Goal: Information Seeking & Learning: Learn about a topic

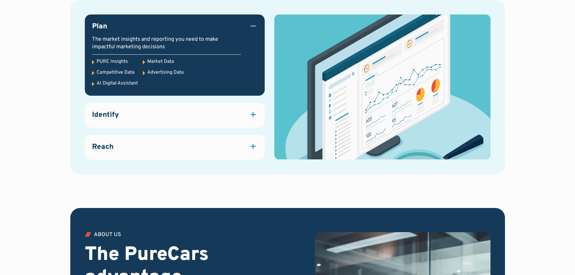
scroll to position [876, 0]
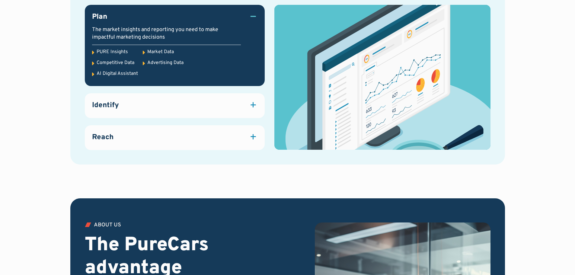
click at [254, 104] on div at bounding box center [253, 104] width 5 height 1
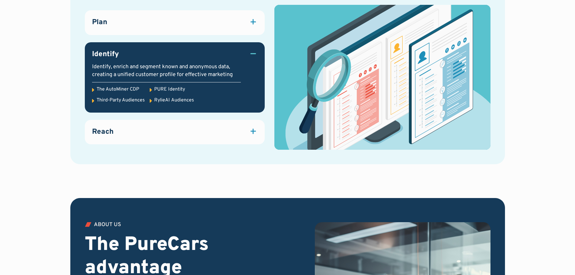
click at [254, 135] on div at bounding box center [253, 131] width 8 height 8
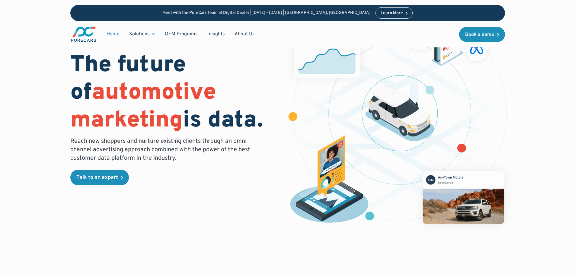
scroll to position [0, 0]
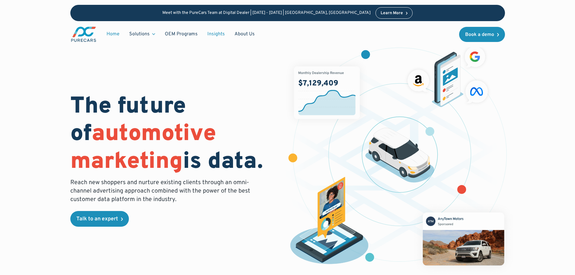
click at [224, 37] on link "Insights" at bounding box center [216, 33] width 27 height 11
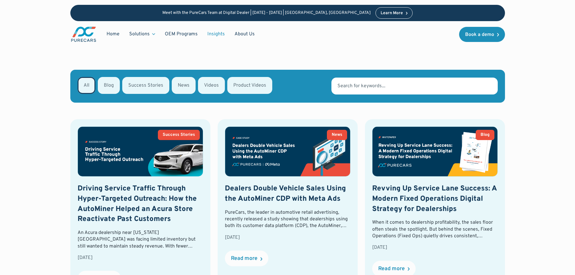
scroll to position [272, 0]
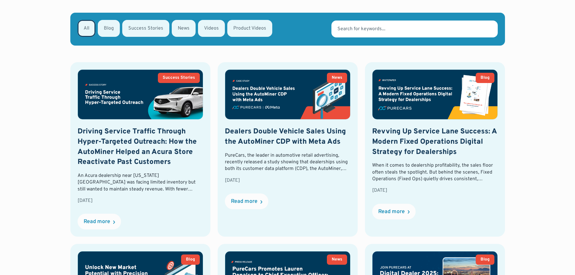
click at [243, 28] on div "Email Form" at bounding box center [249, 28] width 45 height 17
click at [237, 28] on input "Product Videos" at bounding box center [235, 28] width 4 height 4
radio input "true"
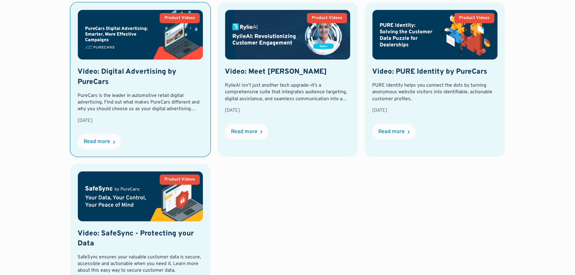
scroll to position [284, 0]
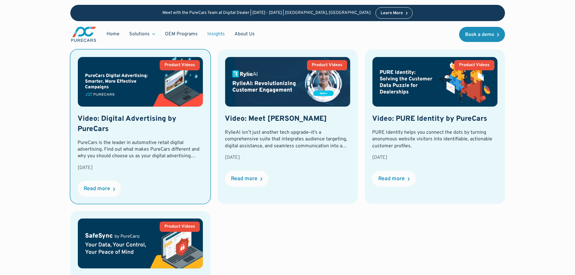
click at [100, 154] on div "PureCars is the leader in automotive retail digital advertising. Find out what …" at bounding box center [141, 149] width 126 height 20
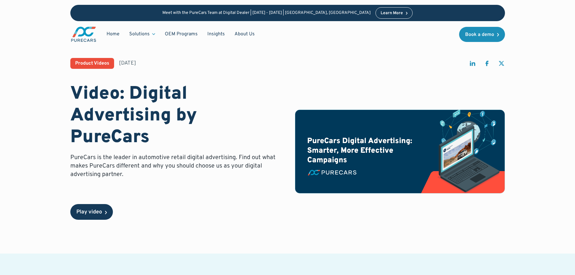
drag, startPoint x: 102, startPoint y: 198, endPoint x: 87, endPoint y: 206, distance: 16.7
drag, startPoint x: 87, startPoint y: 206, endPoint x: 85, endPoint y: 212, distance: 7.0
click at [85, 212] on div "Play video" at bounding box center [89, 212] width 26 height 5
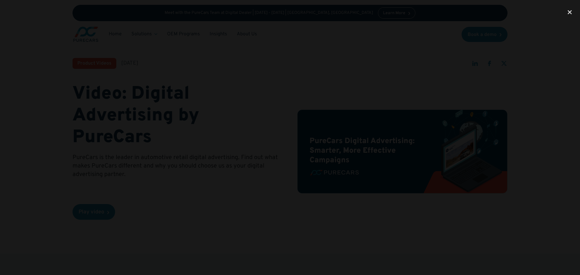
click at [130, 142] on div at bounding box center [290, 137] width 580 height 264
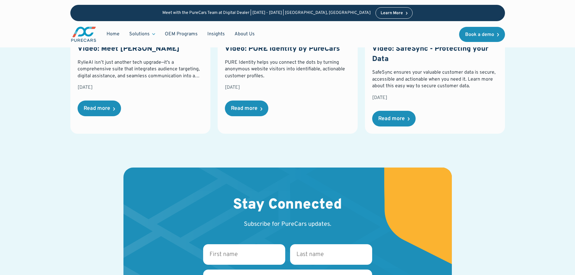
scroll to position [543, 0]
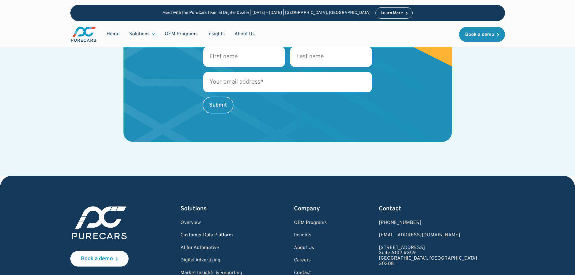
click at [198, 236] on link "Customer Data Platform" at bounding box center [212, 235] width 62 height 5
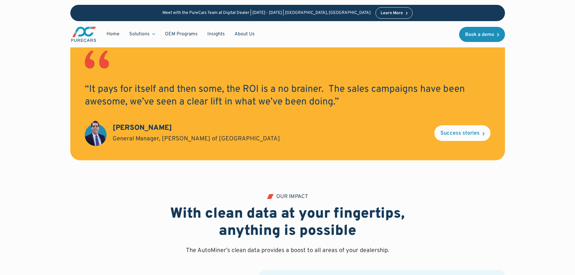
scroll to position [844, 0]
